Goal: Find contact information: Find contact information

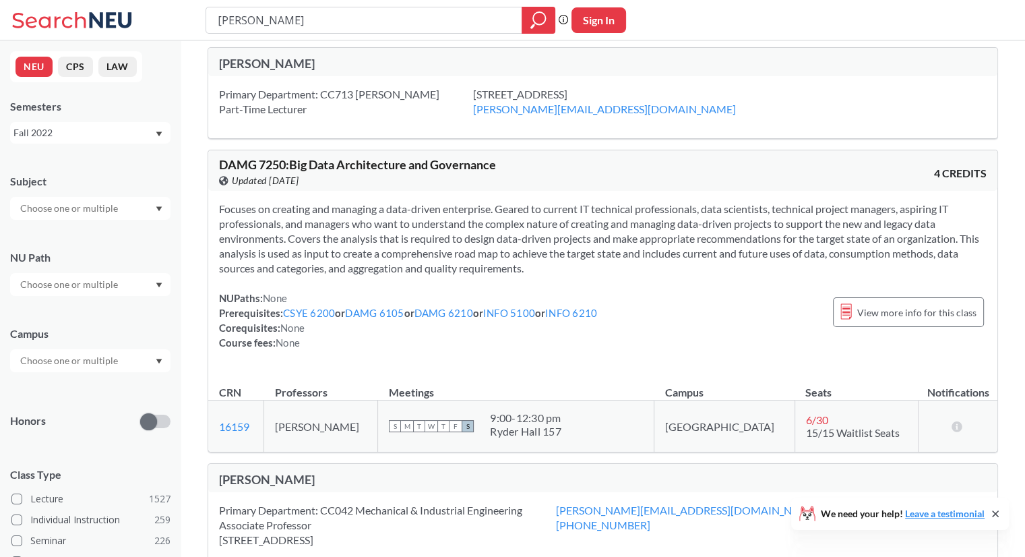
scroll to position [10, 0]
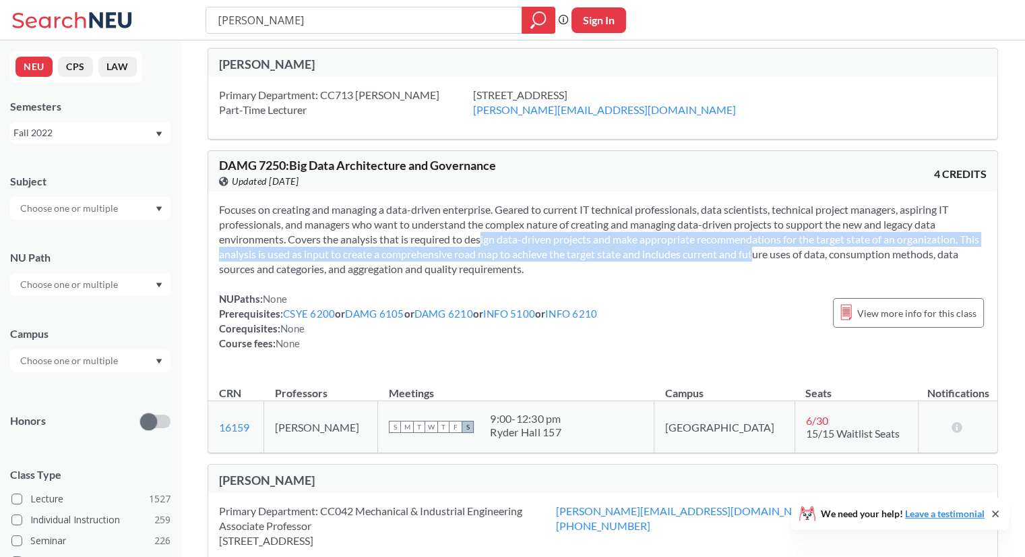
drag, startPoint x: 484, startPoint y: 240, endPoint x: 779, endPoint y: 252, distance: 294.7
click at [779, 252] on span "Focuses on creating and managing a data-driven enterprise. Geared to current IT…" at bounding box center [599, 239] width 760 height 72
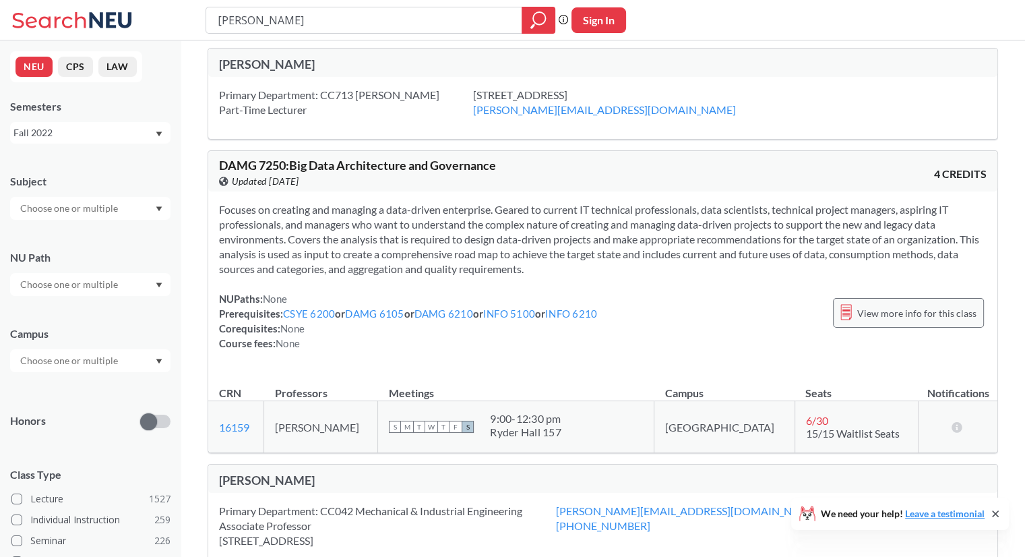
click at [908, 313] on span "View more info for this class" at bounding box center [916, 313] width 119 height 17
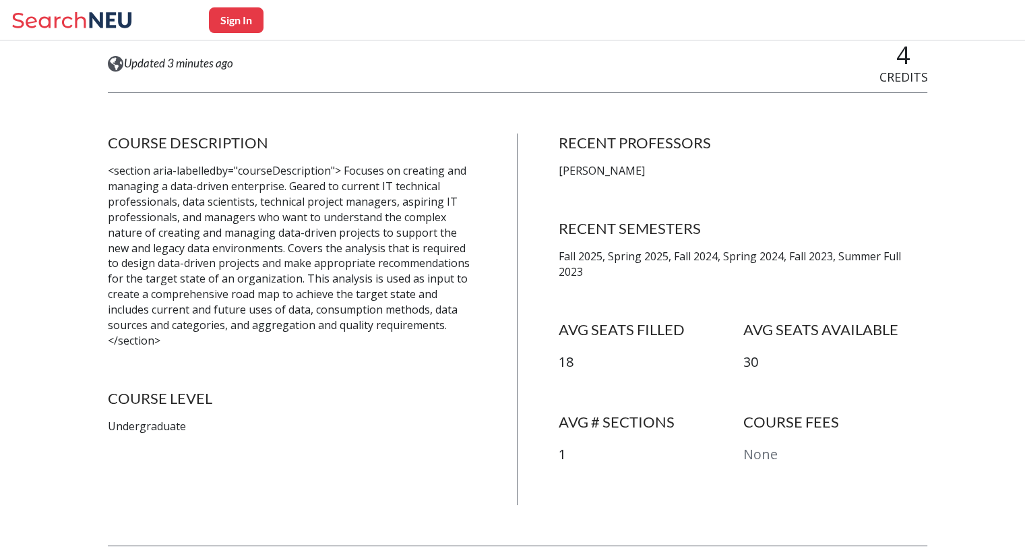
scroll to position [202, 0]
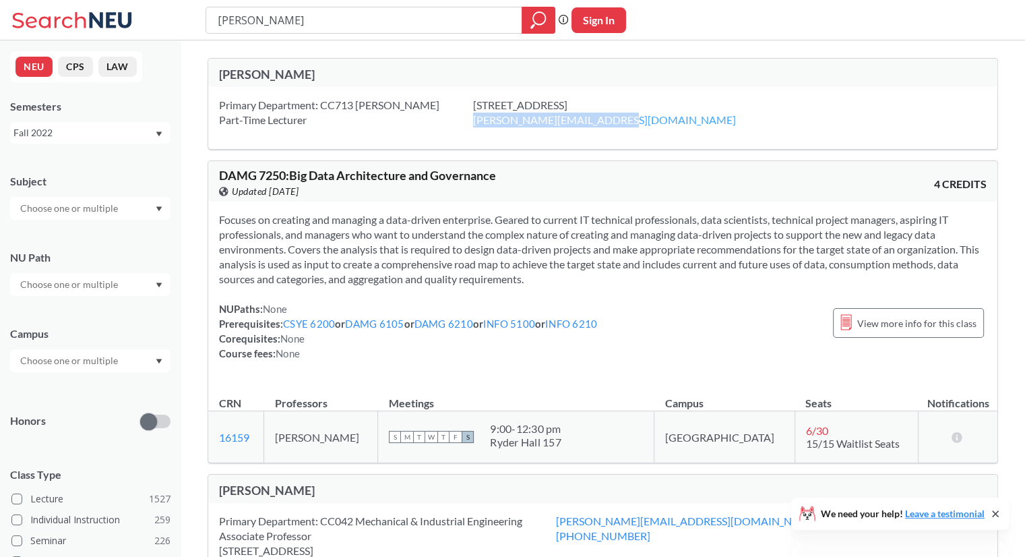
drag, startPoint x: 588, startPoint y: 121, endPoint x: 449, endPoint y: 122, distance: 138.1
click at [473, 122] on div "[STREET_ADDRESS] [PERSON_NAME][EMAIL_ADDRESS][DOMAIN_NAME]" at bounding box center [621, 113] width 296 height 30
copy link "[PERSON_NAME][EMAIL_ADDRESS][DOMAIN_NAME]"
